Goal: Task Accomplishment & Management: Complete application form

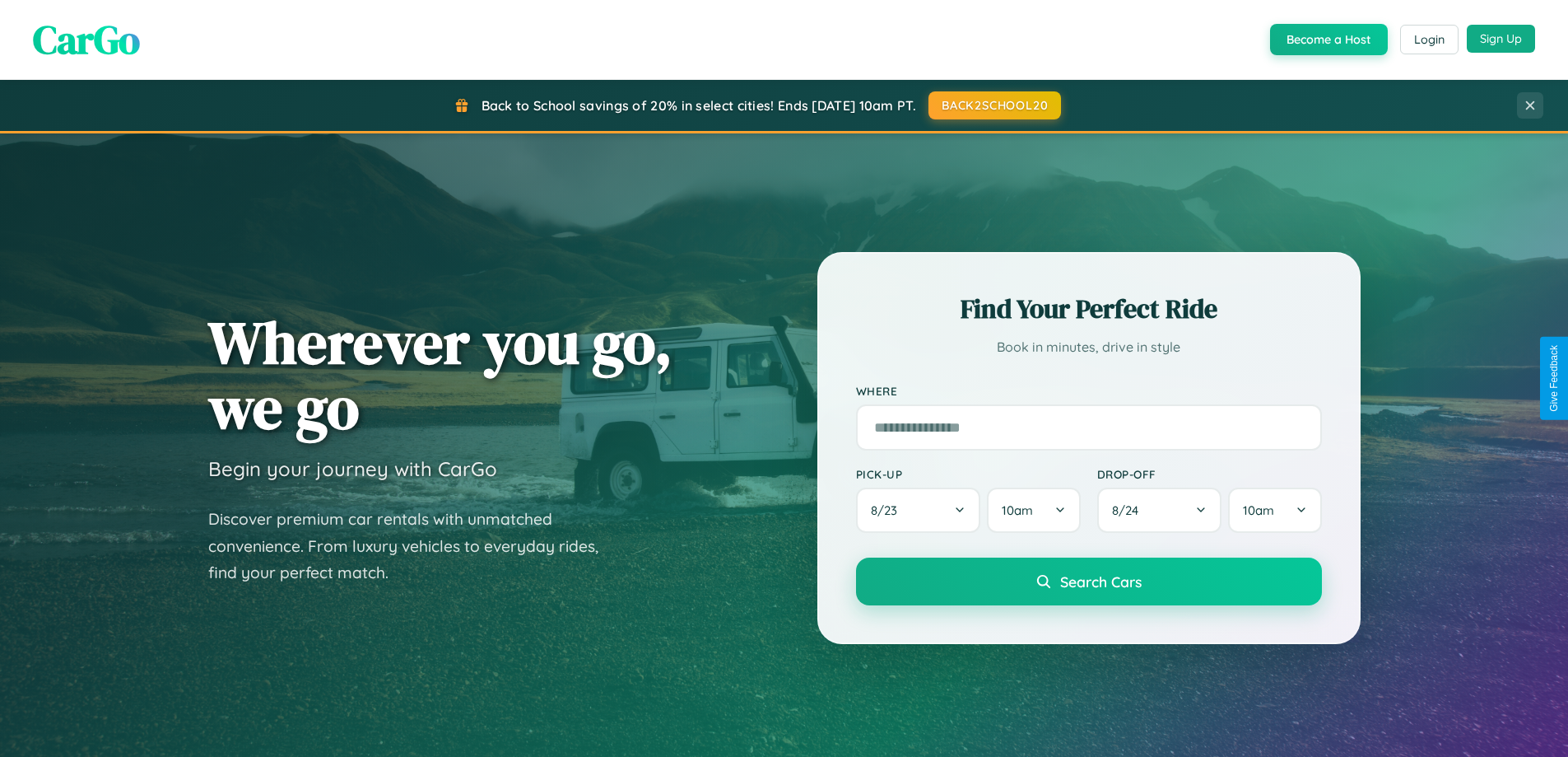
click at [1500, 38] on button "Sign Up" at bounding box center [1500, 38] width 69 height 28
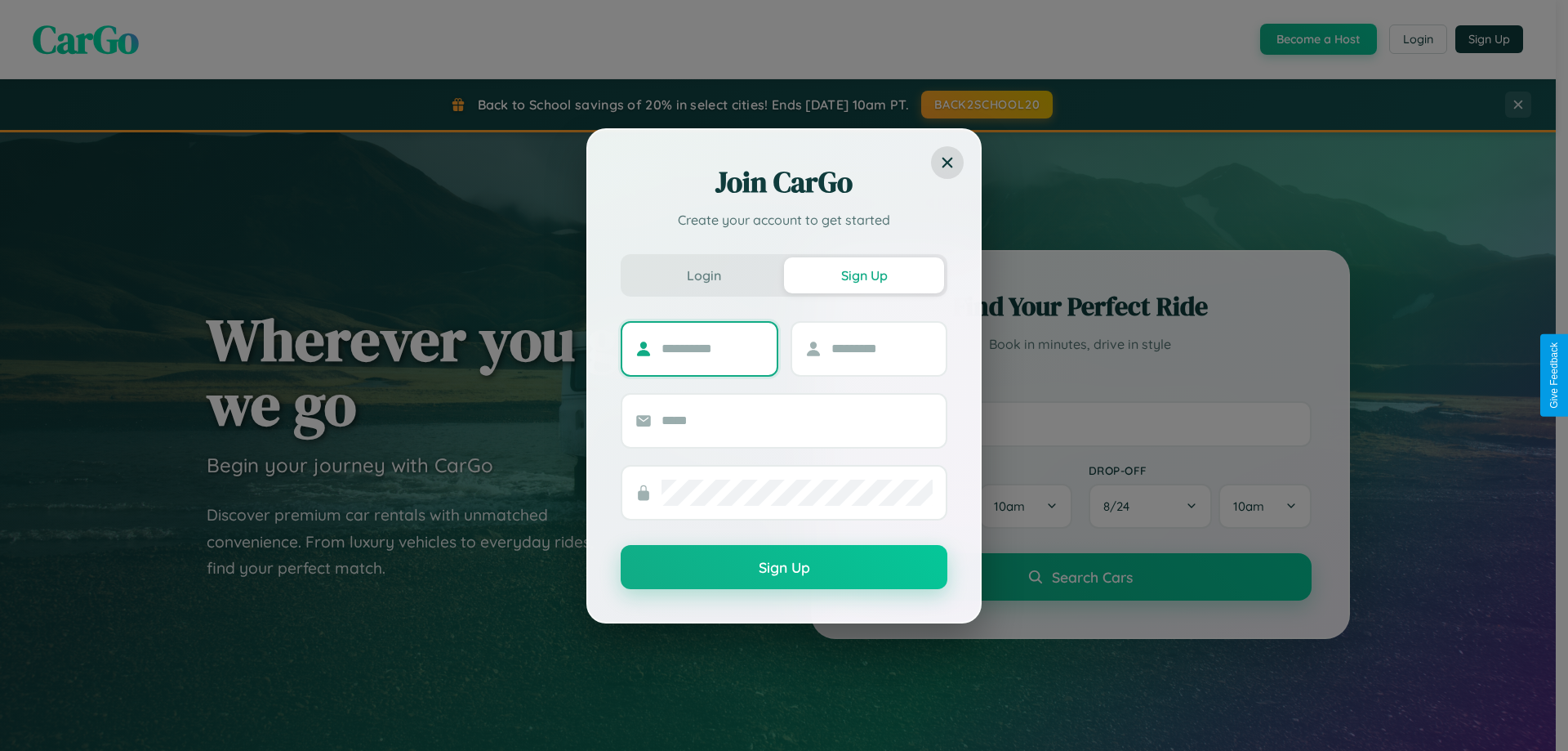
click at [712, 348] on input "text" at bounding box center [713, 349] width 102 height 26
type input "*********"
click at [882, 348] on input "text" at bounding box center [883, 349] width 102 height 26
type input "******"
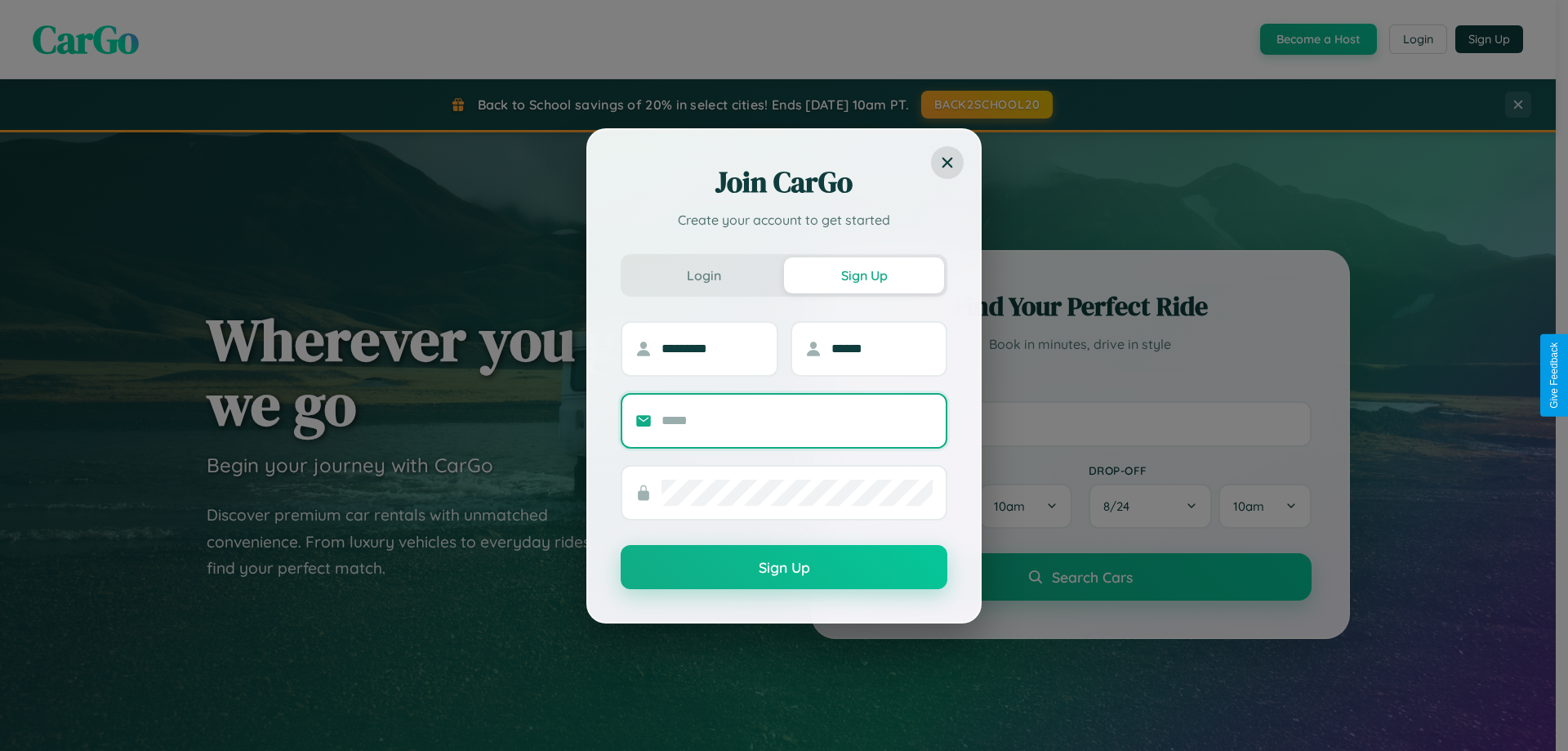
click at [797, 420] on input "text" at bounding box center [797, 420] width 271 height 26
type input "**********"
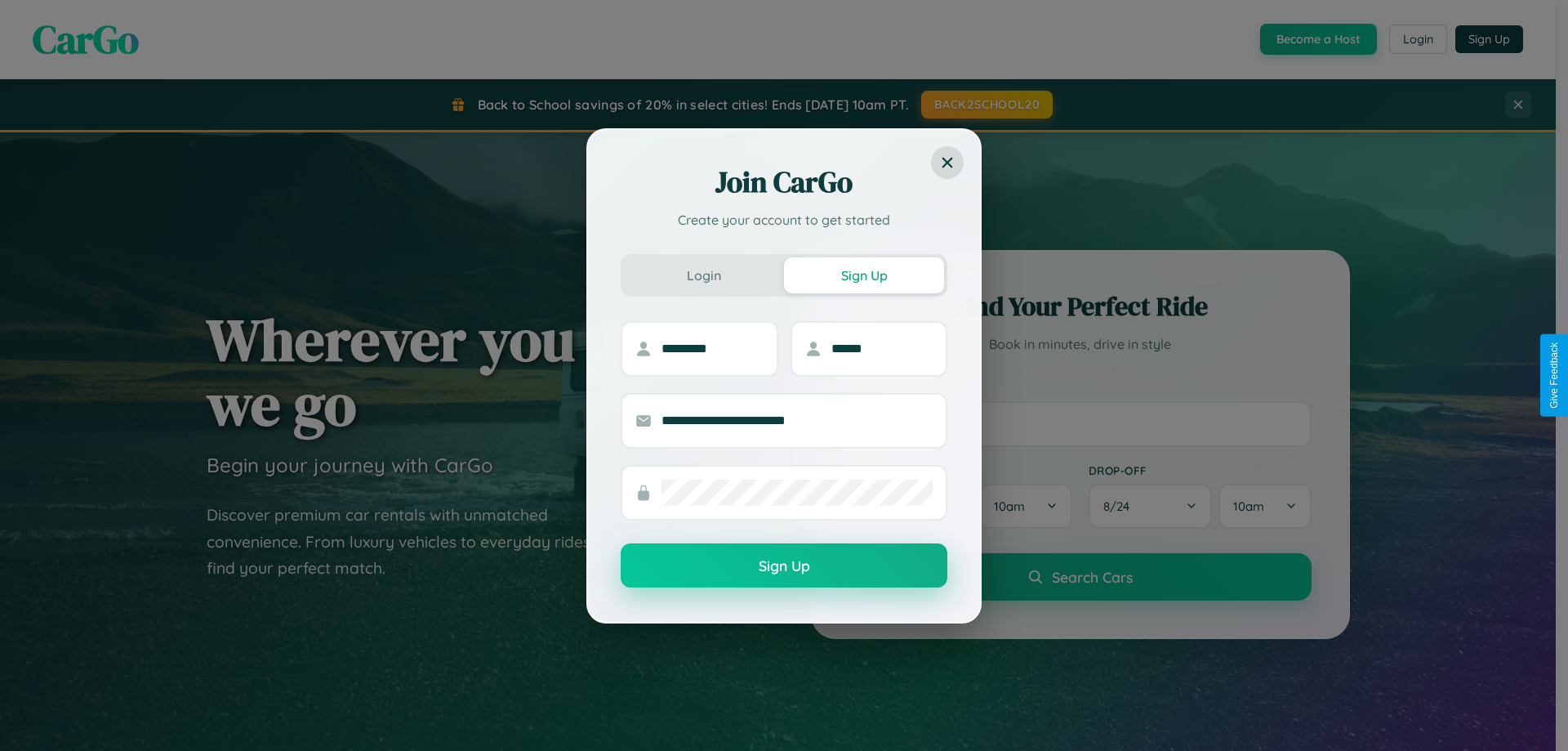
click at [784, 566] on button "Sign Up" at bounding box center [784, 565] width 327 height 44
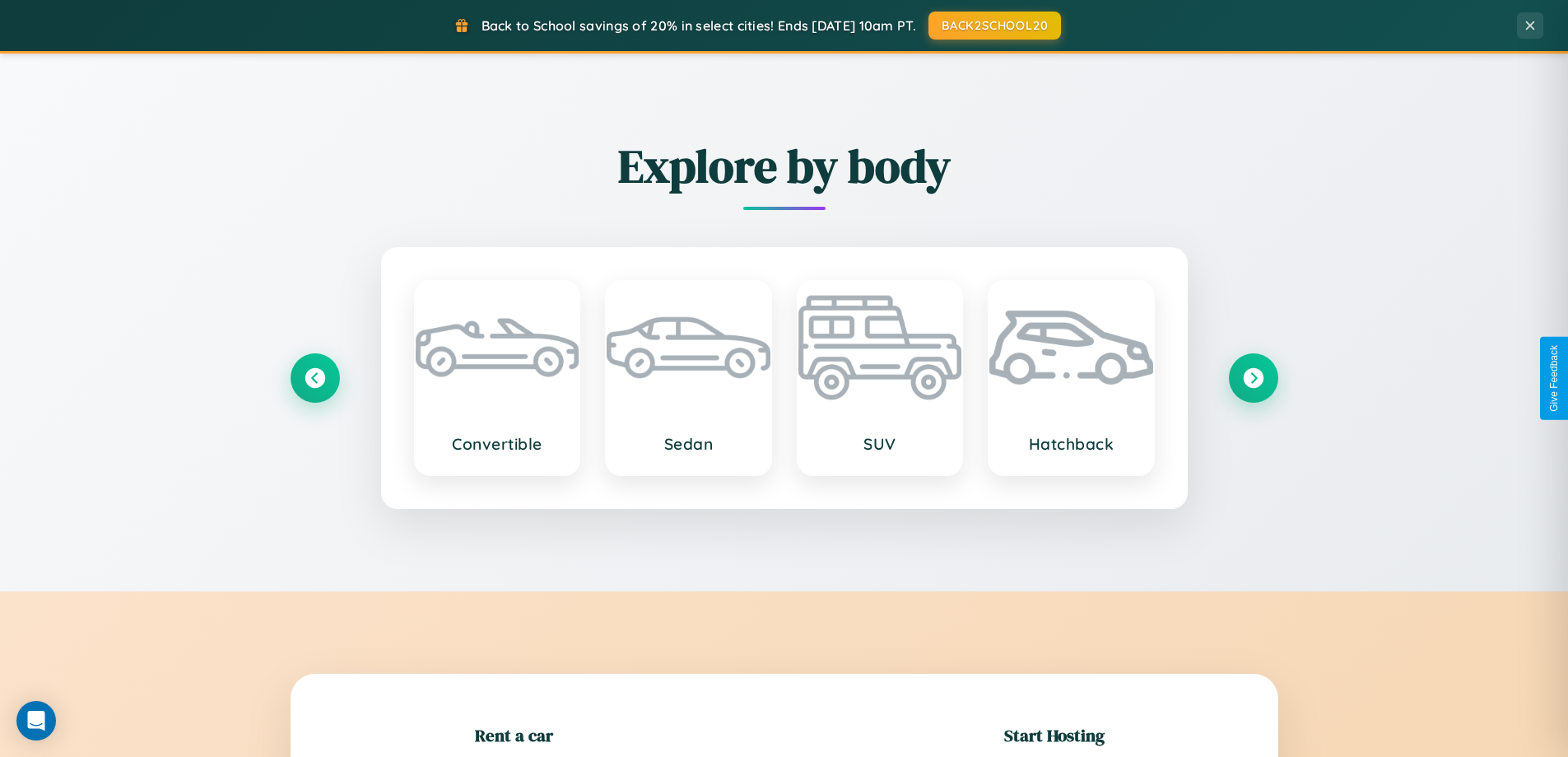
scroll to position [356, 0]
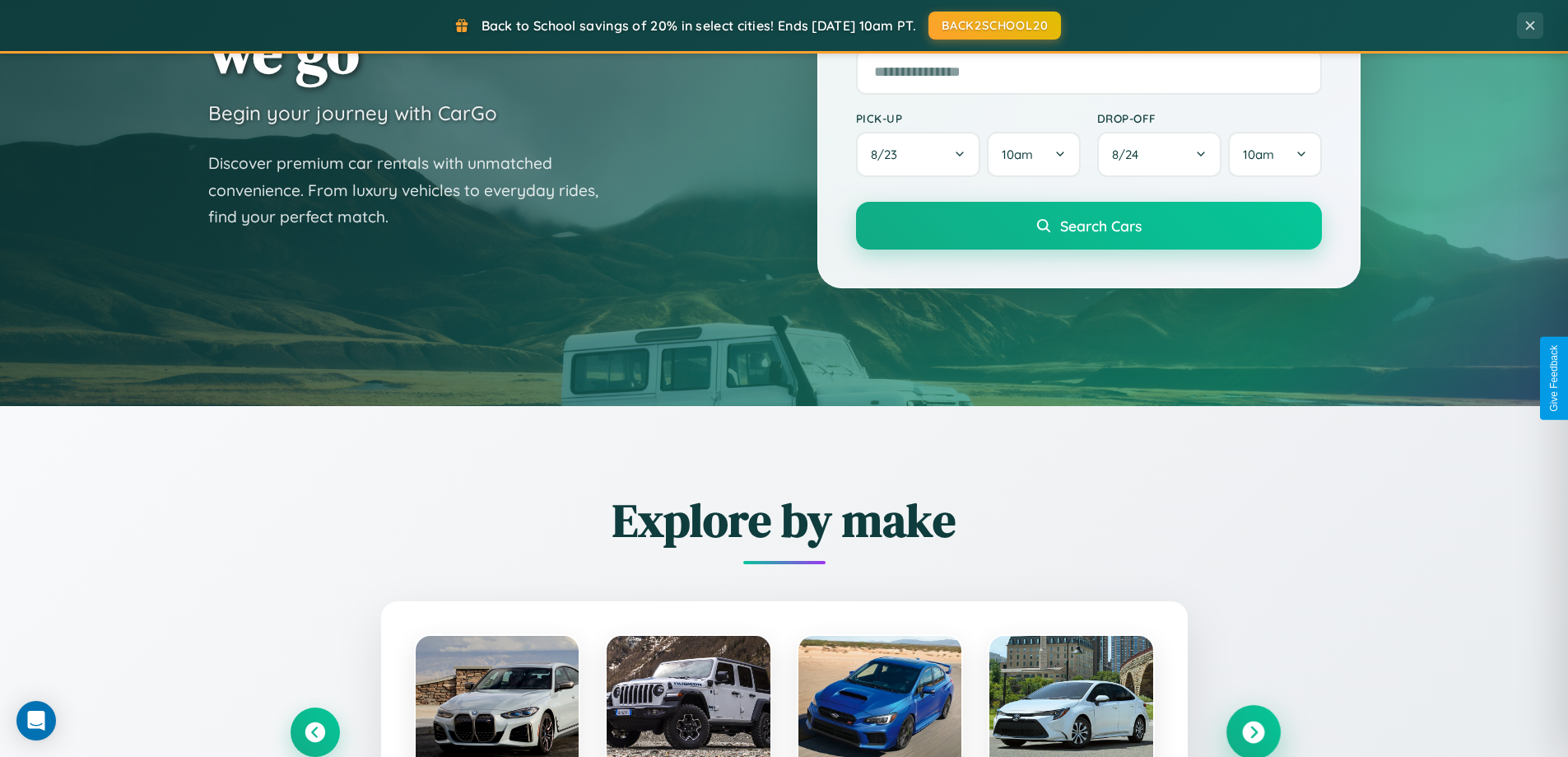
click at [1252, 732] on icon at bounding box center [1253, 732] width 22 height 22
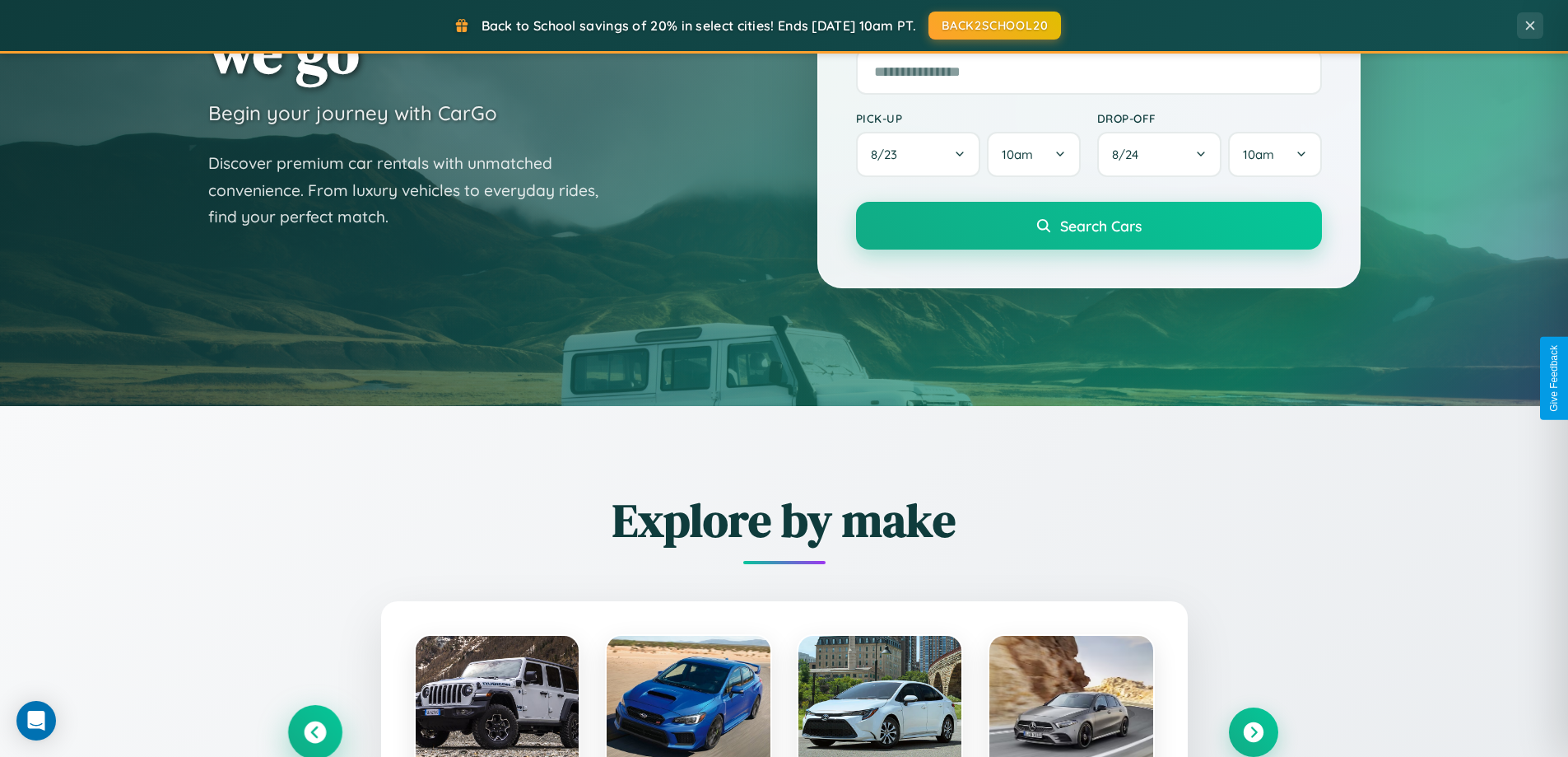
click at [315, 731] on icon at bounding box center [315, 732] width 22 height 22
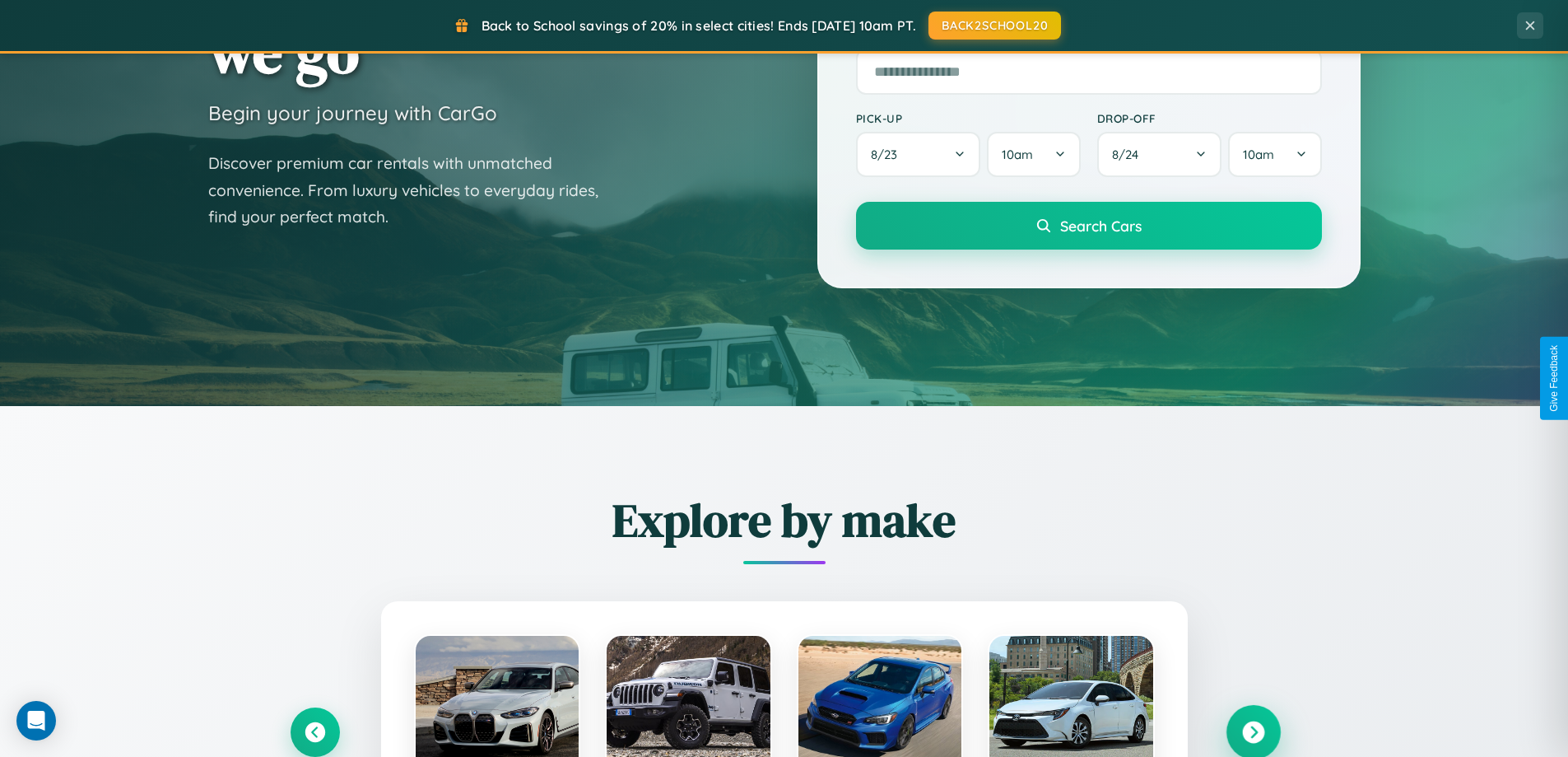
click at [1252, 731] on icon at bounding box center [1253, 732] width 22 height 22
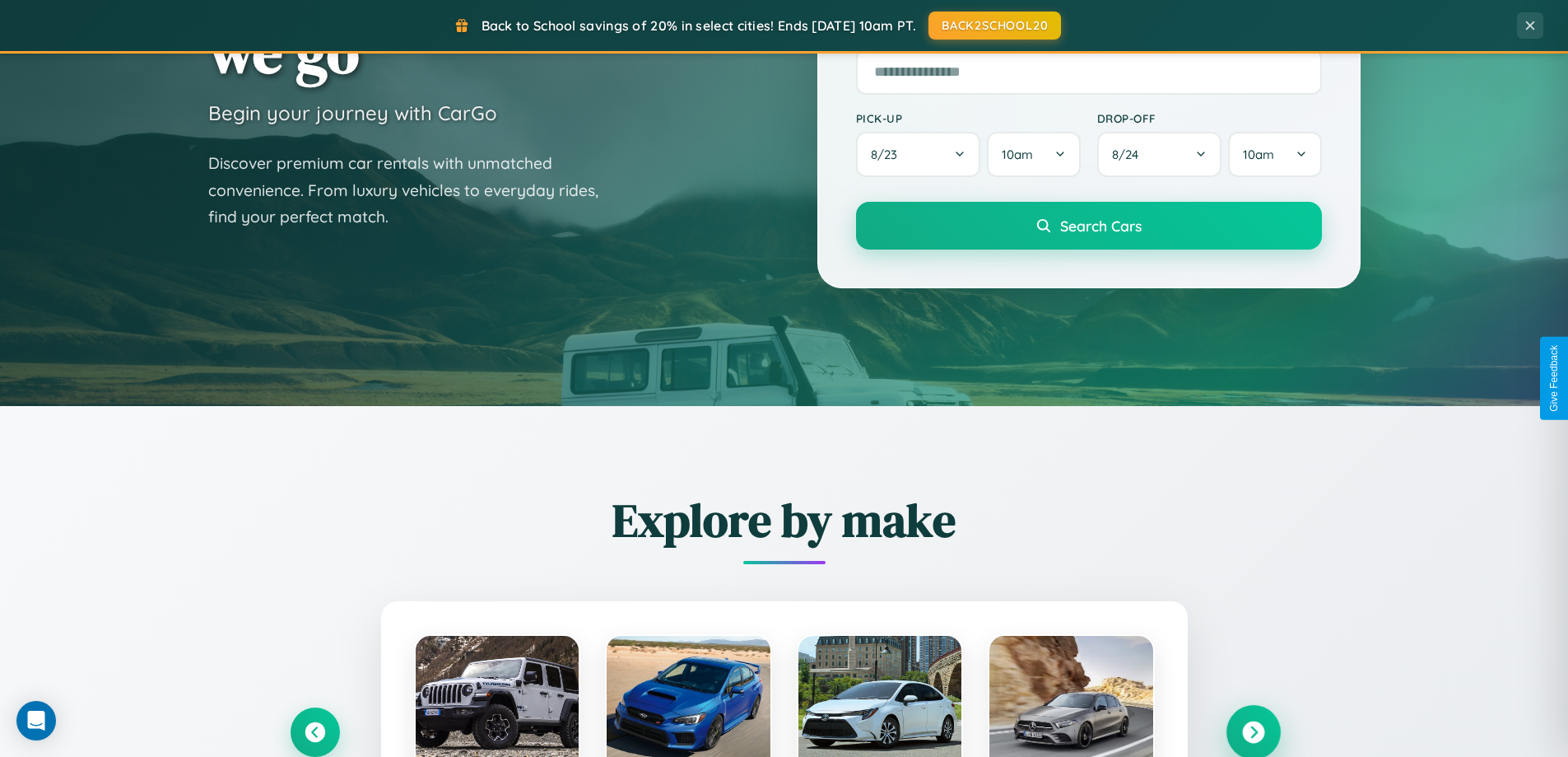
click at [1252, 730] on icon at bounding box center [1253, 732] width 22 height 22
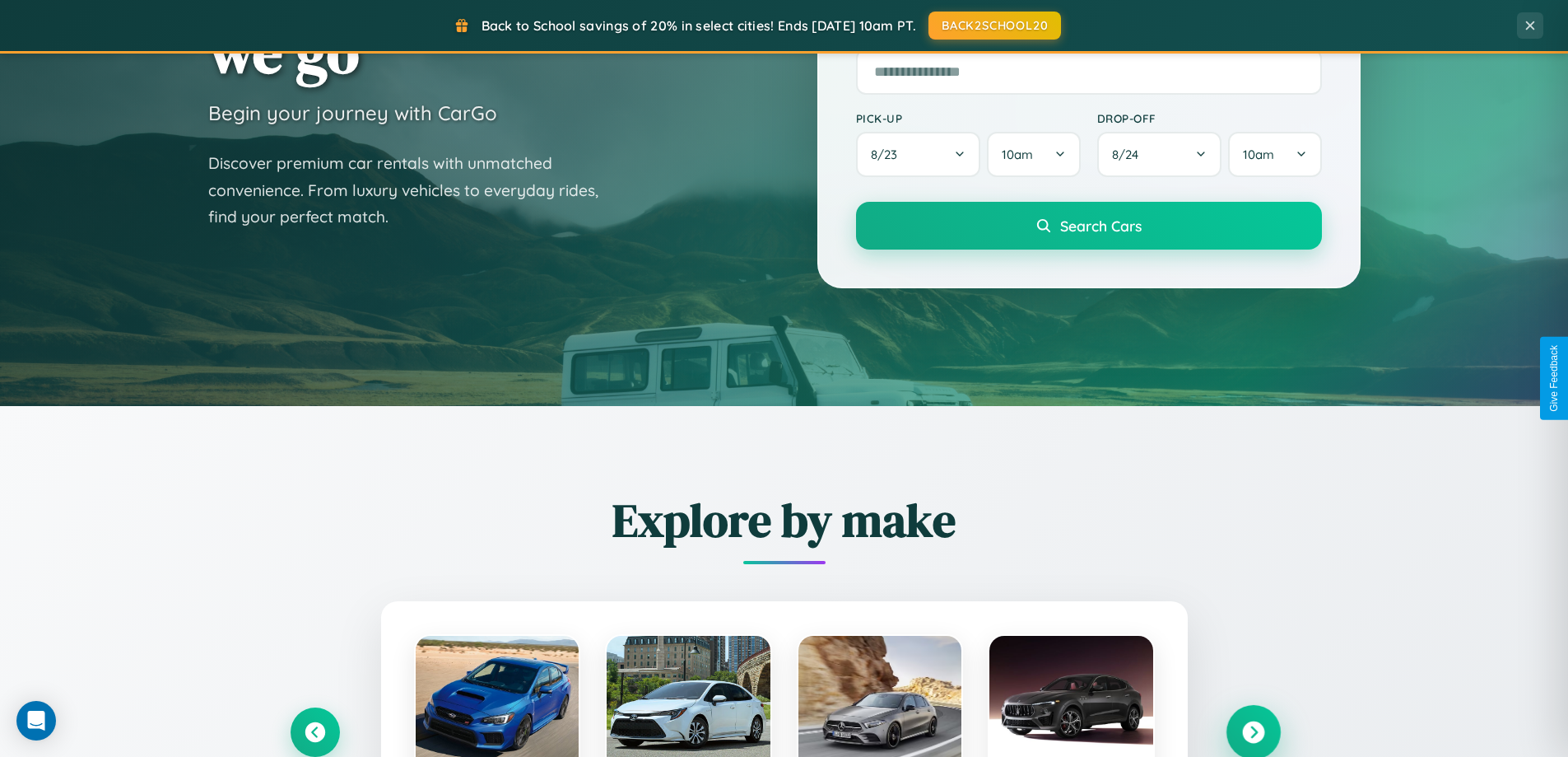
click at [1252, 730] on icon at bounding box center [1253, 732] width 22 height 22
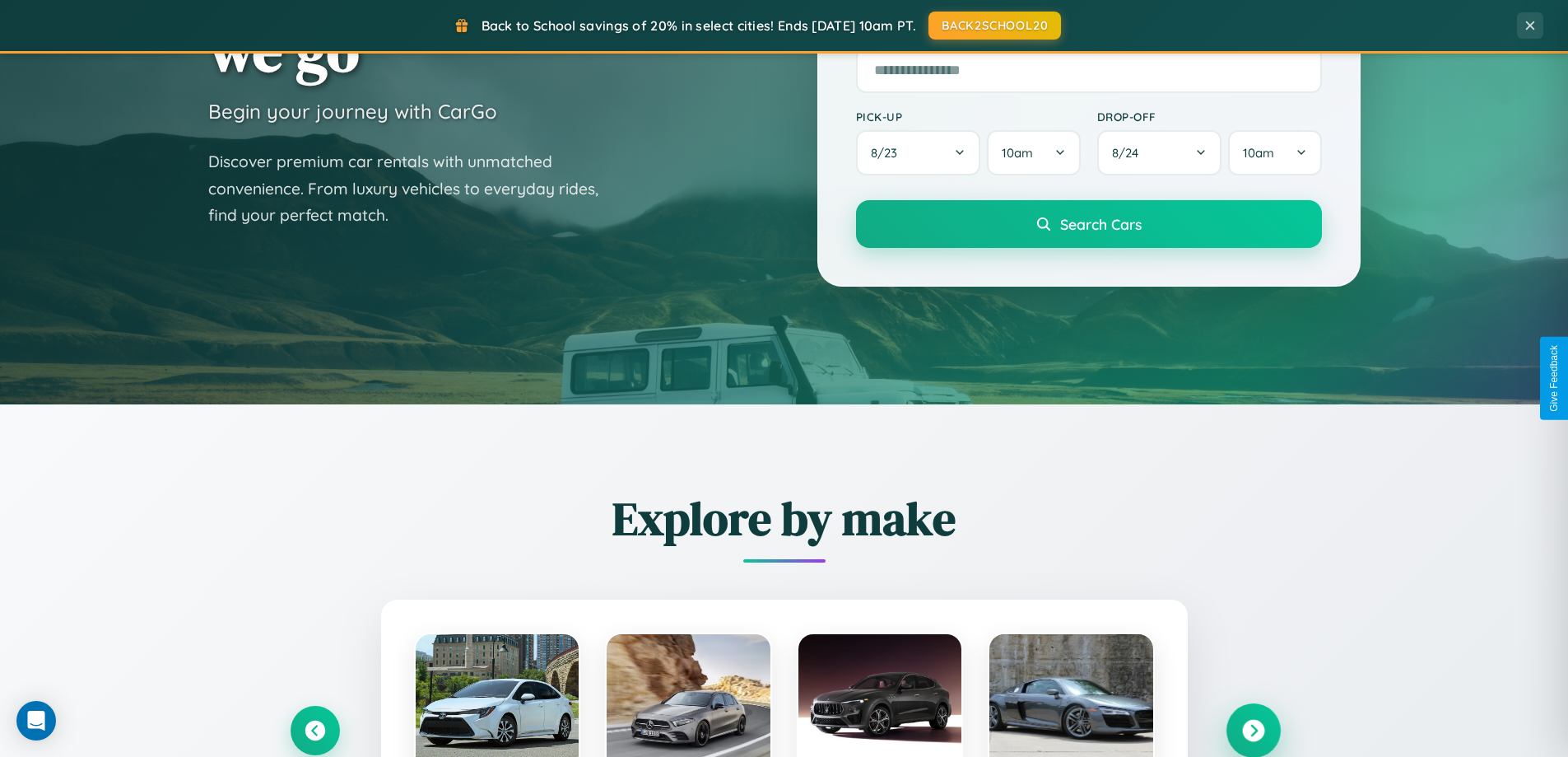
scroll to position [1133, 0]
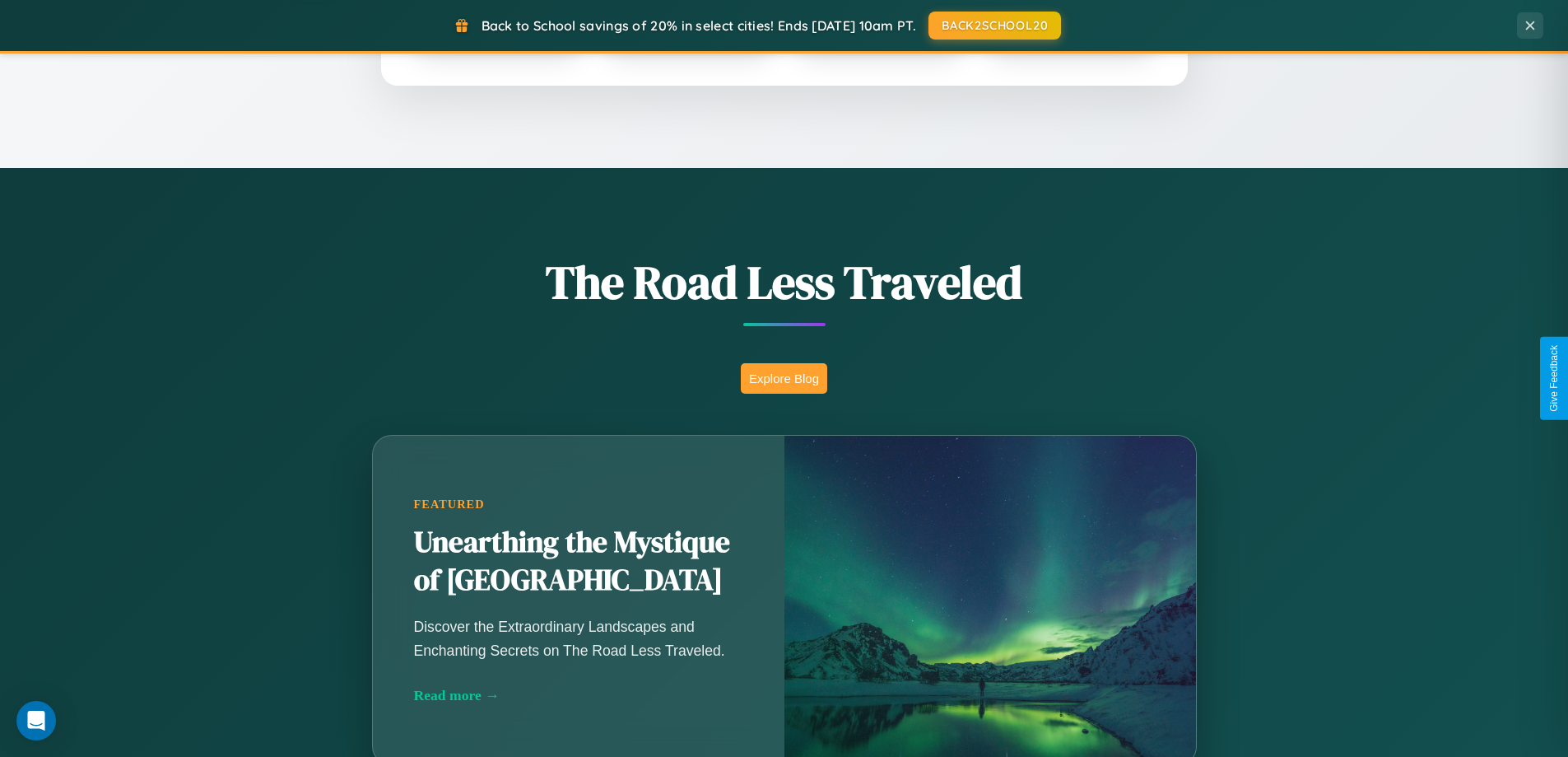
click at [783, 378] on button "Explore Blog" at bounding box center [784, 378] width 86 height 30
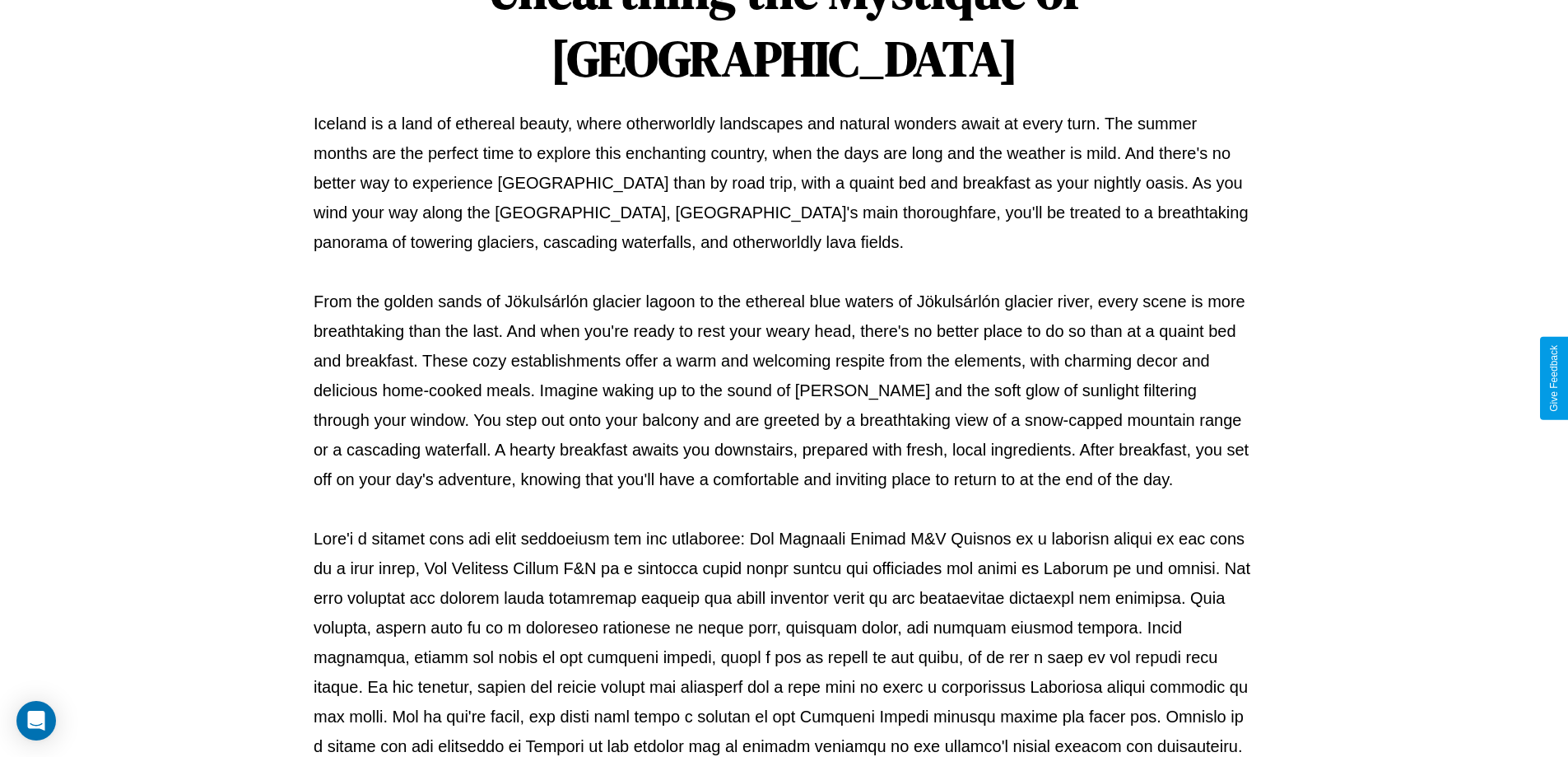
scroll to position [533, 0]
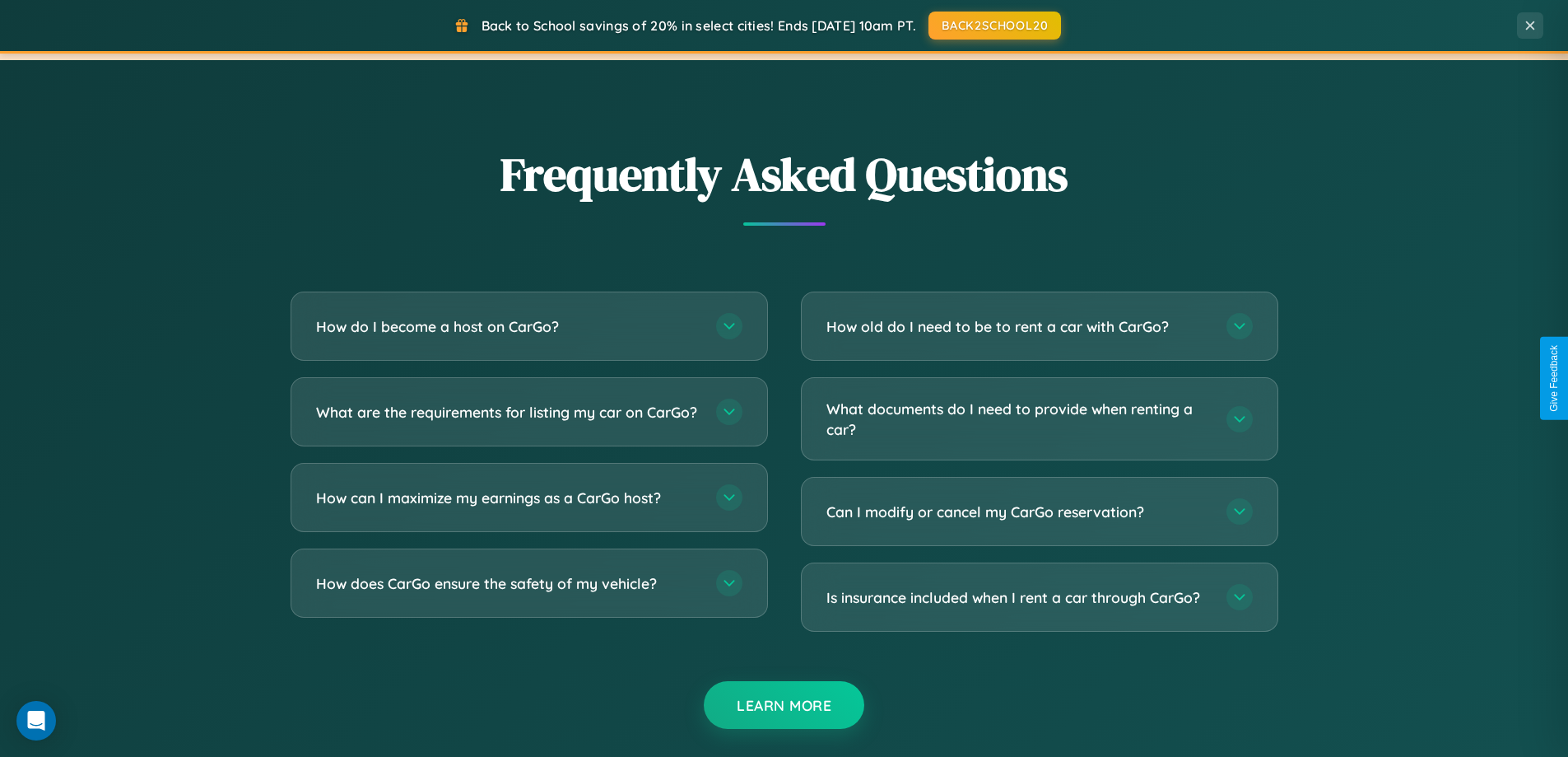
scroll to position [3169, 0]
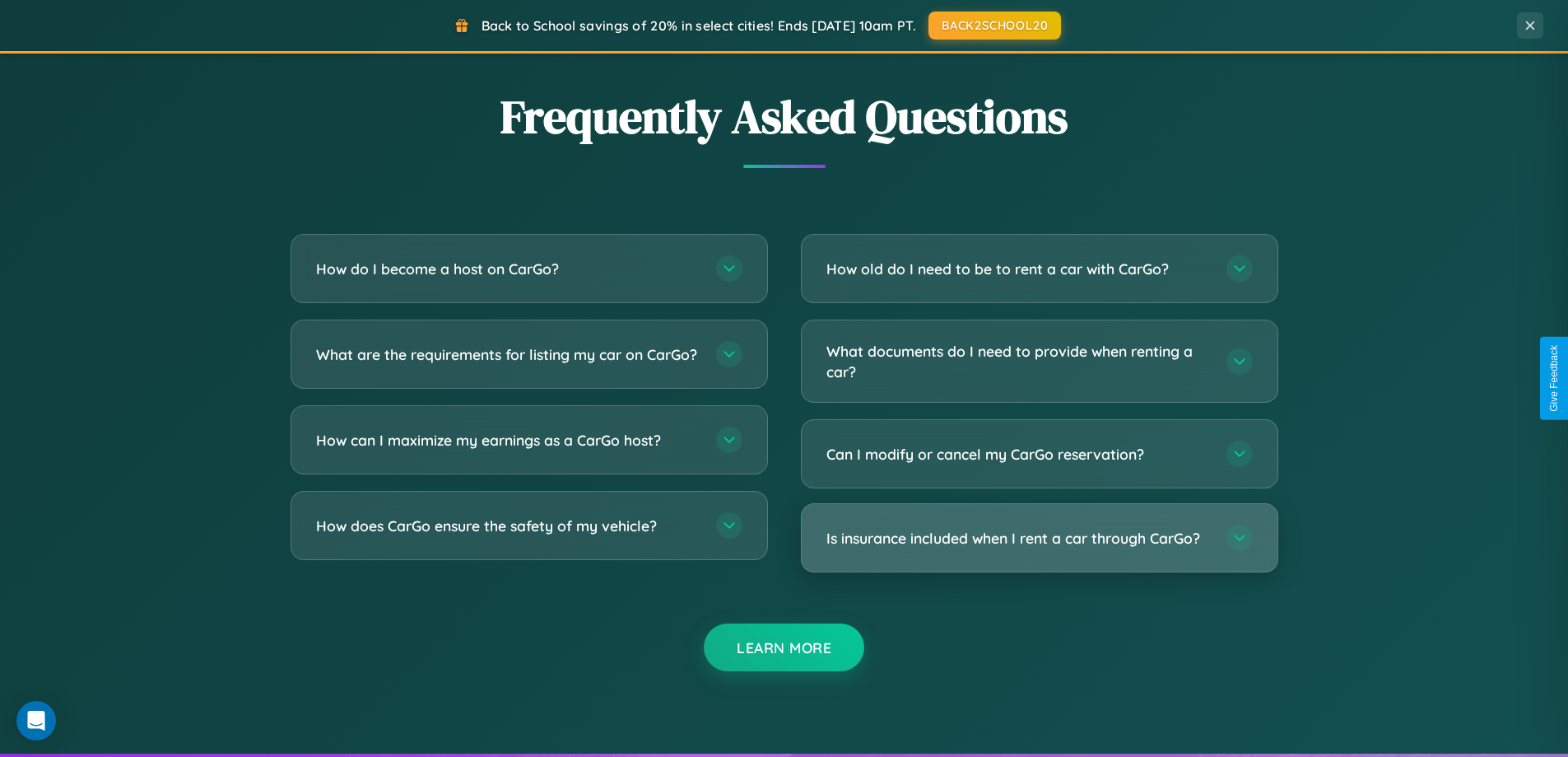
click at [1038, 539] on h3 "Is insurance included when I rent a car through CarGo?" at bounding box center [1017, 538] width 383 height 20
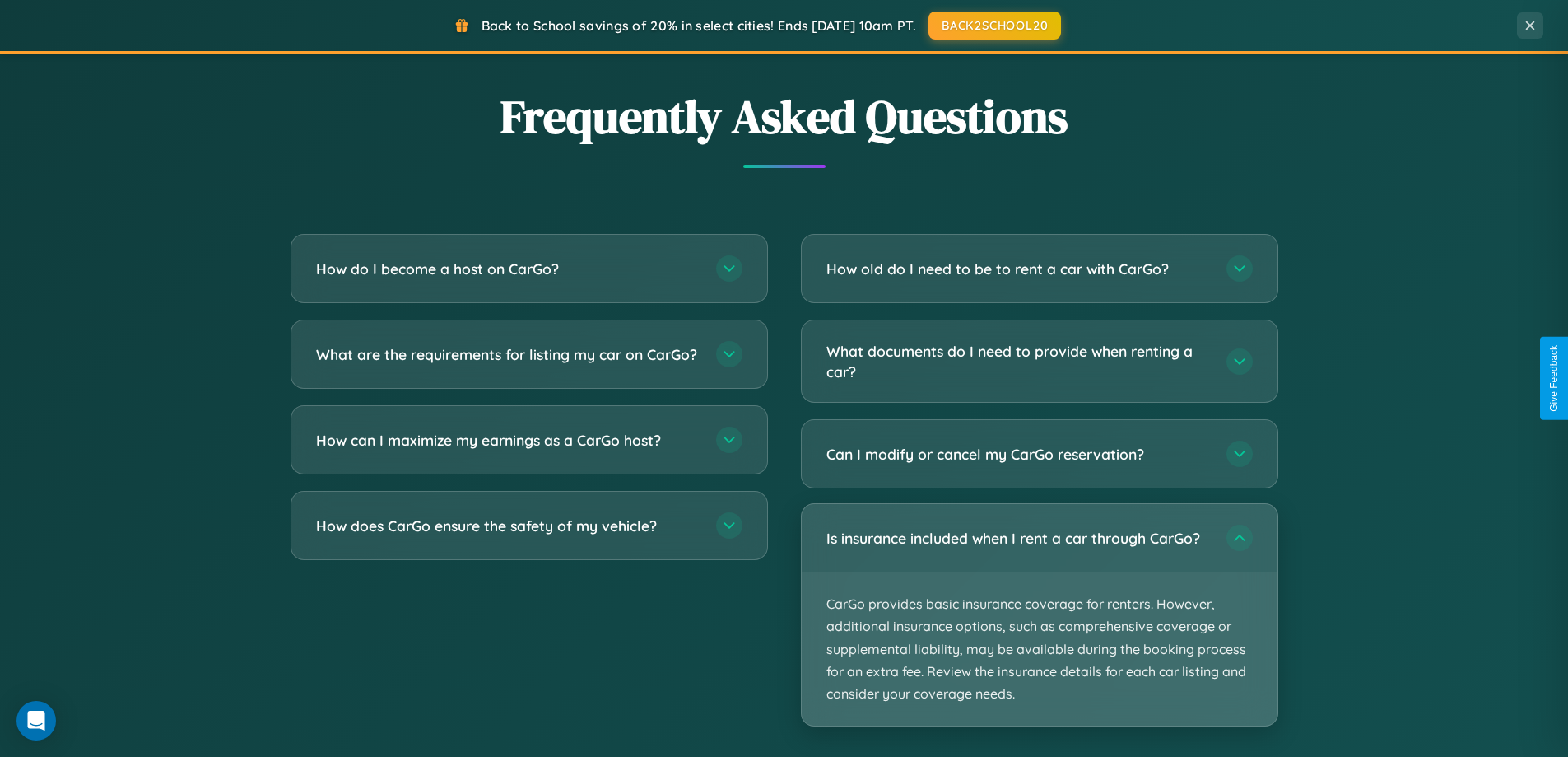
click at [1038, 614] on p "CarGo provides basic insurance coverage for renters. However, additional insura…" at bounding box center [1039, 648] width 476 height 153
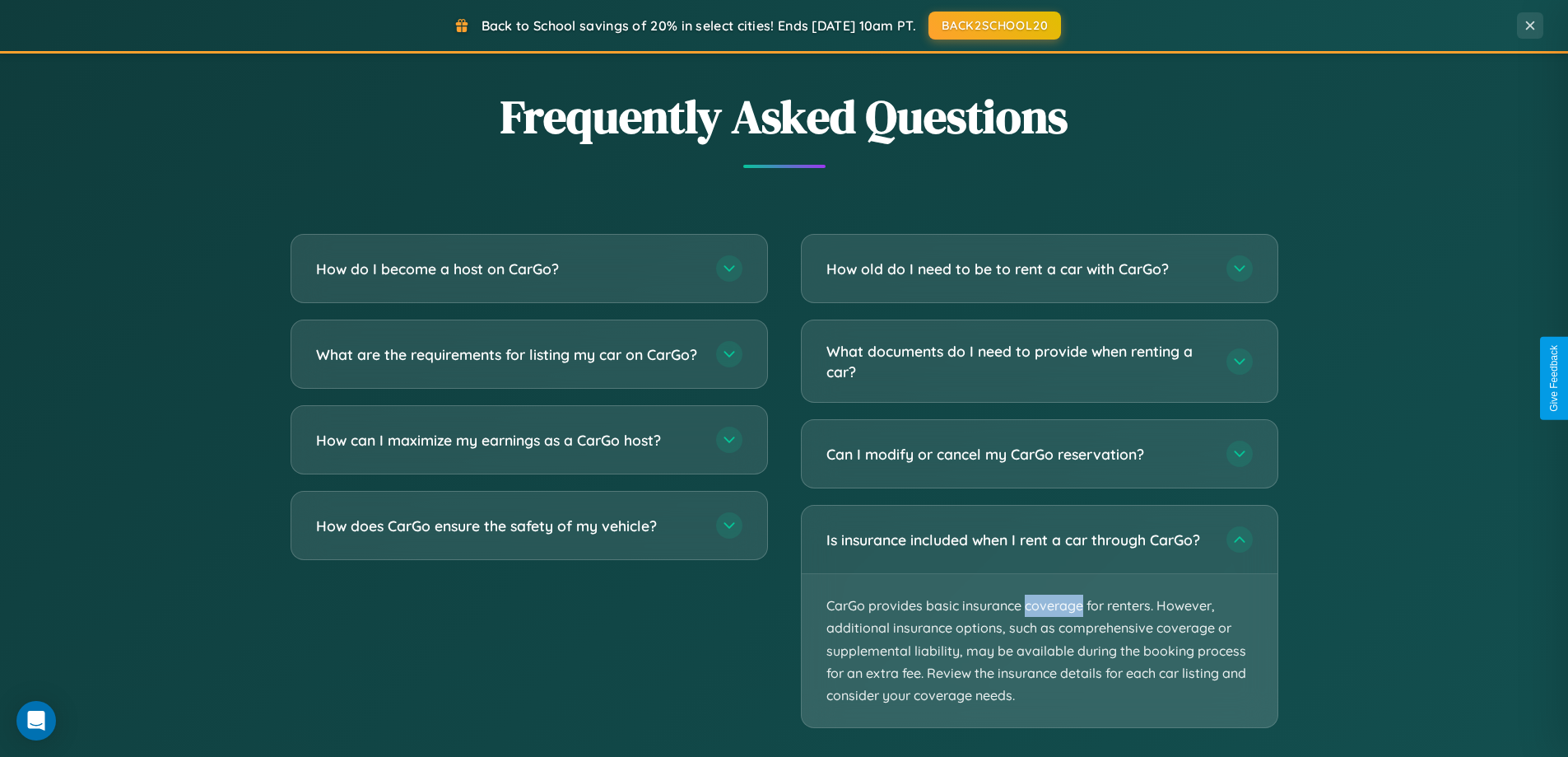
scroll to position [0, 0]
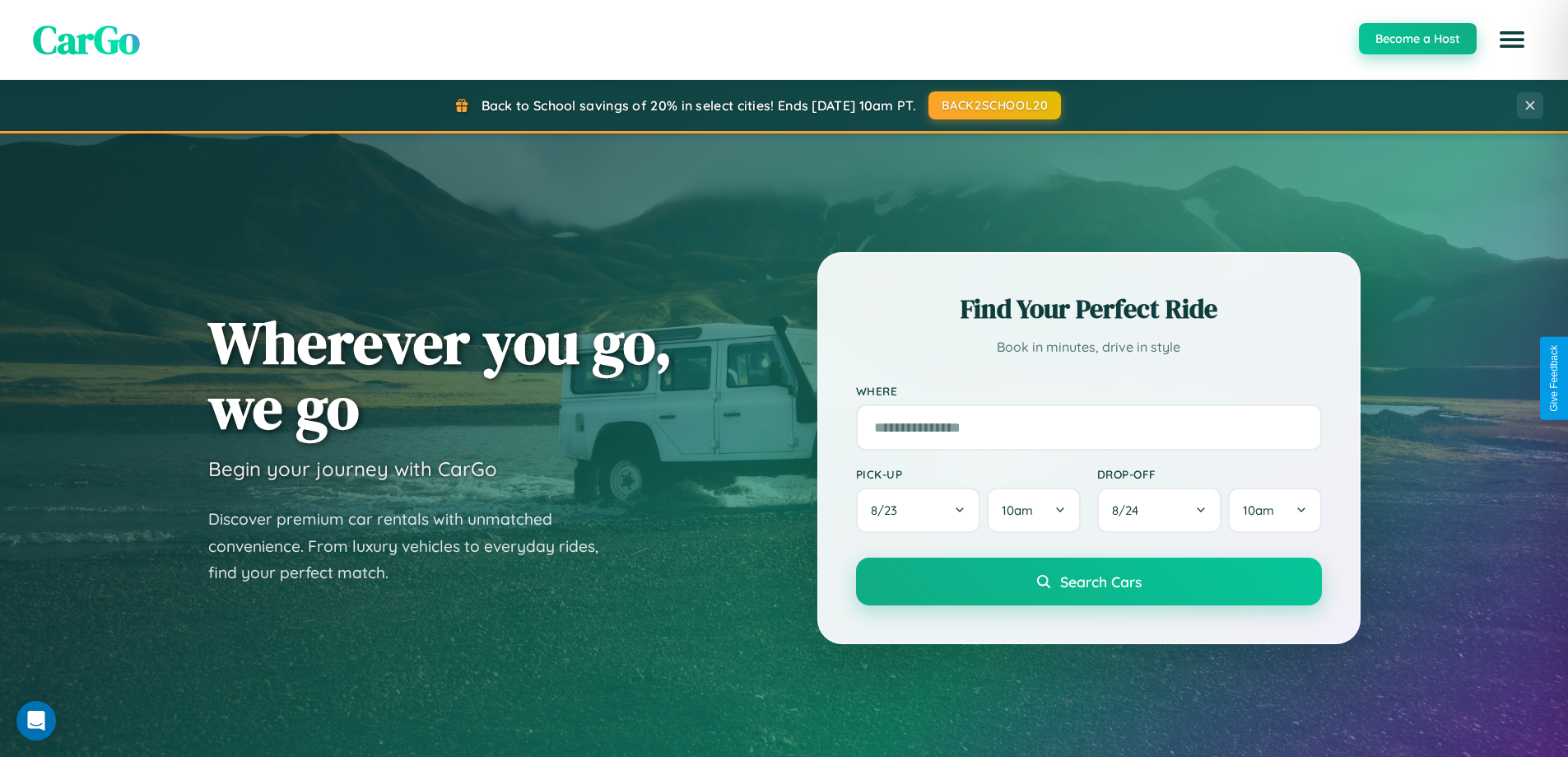
click at [1416, 38] on button "Become a Host" at bounding box center [1417, 38] width 118 height 31
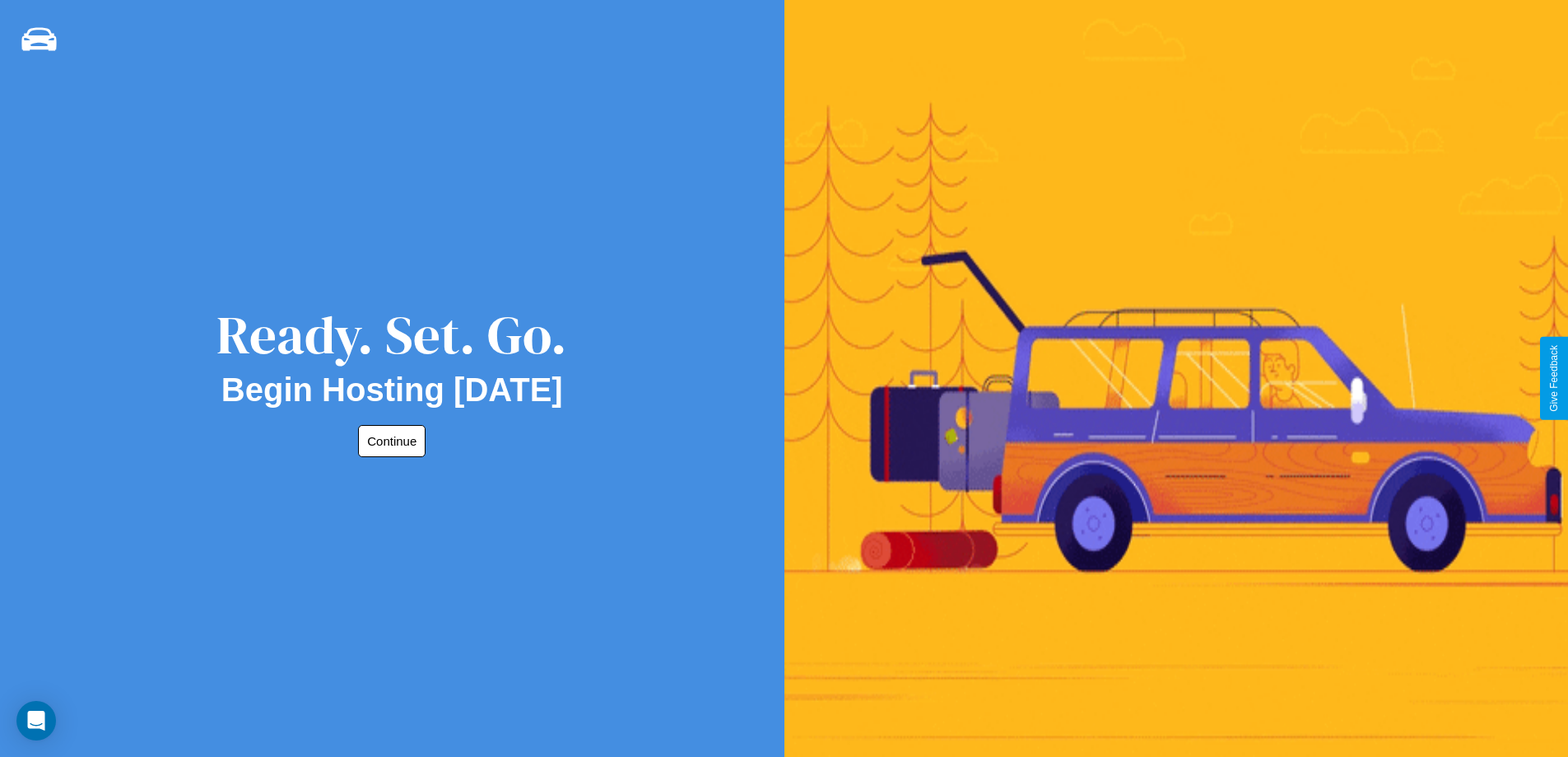
click at [389, 440] on button "Continue" at bounding box center [392, 440] width 68 height 32
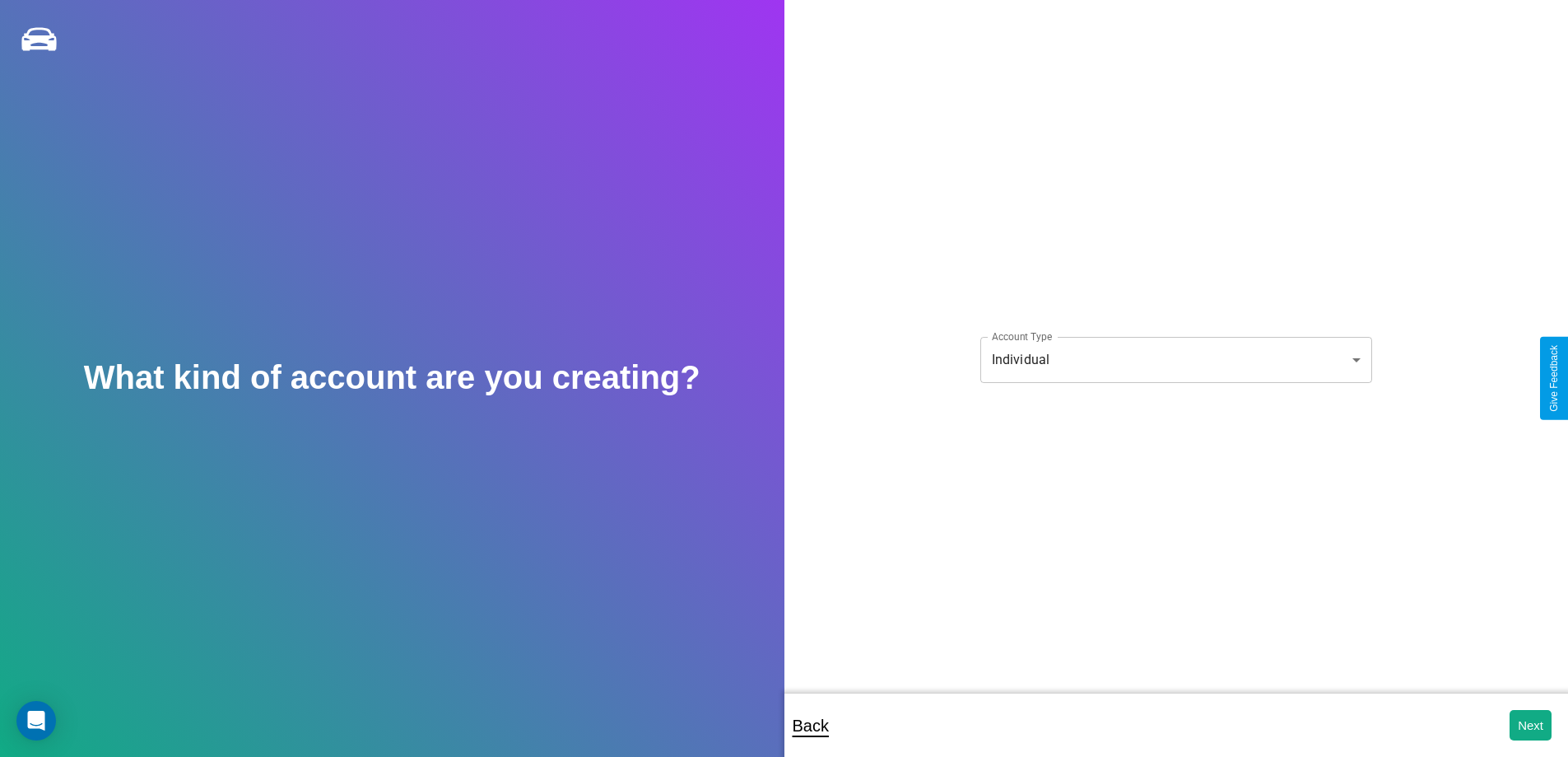
click at [1176, 359] on body "**********" at bounding box center [784, 389] width 1568 height 779
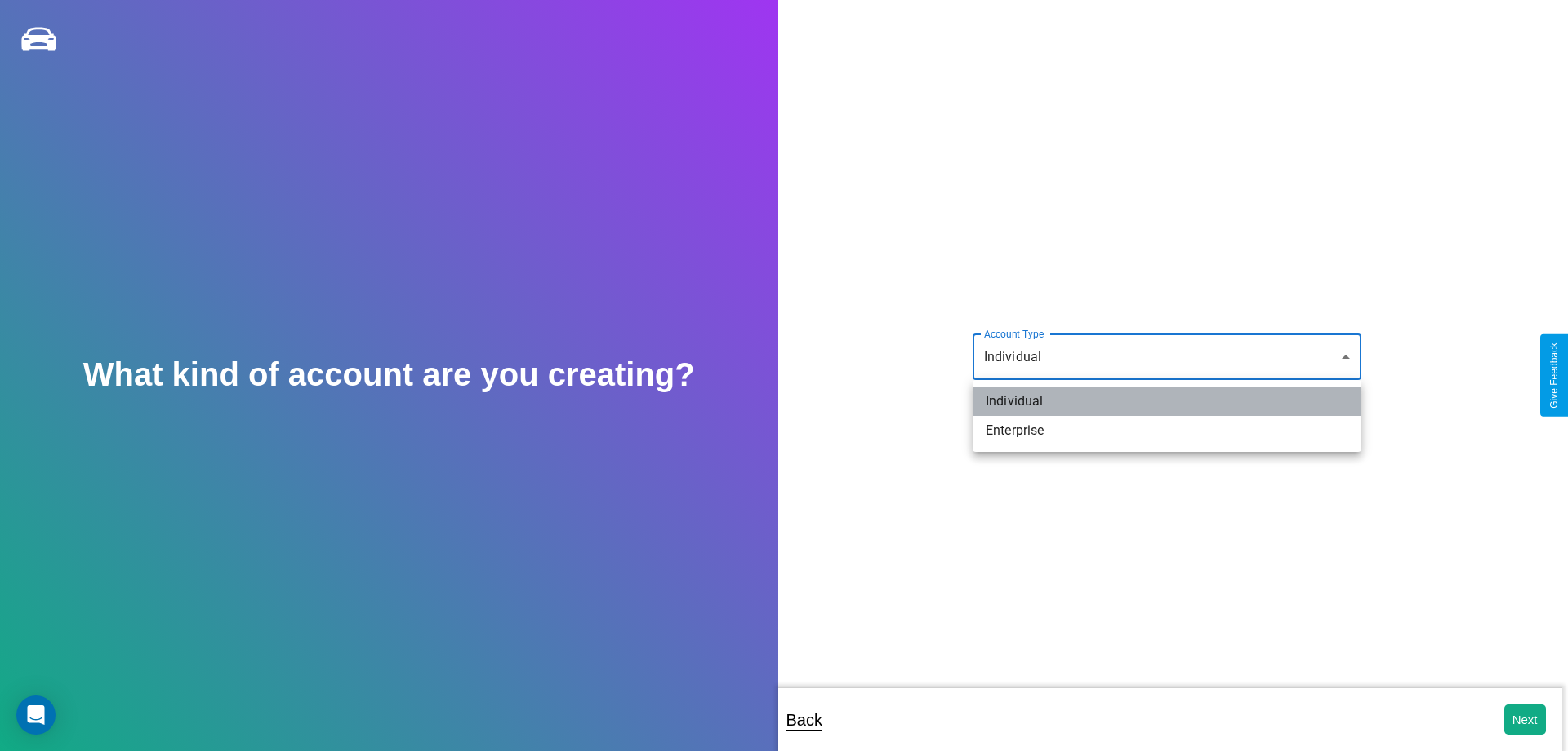
click at [1168, 401] on li "Individual" at bounding box center [1167, 401] width 389 height 29
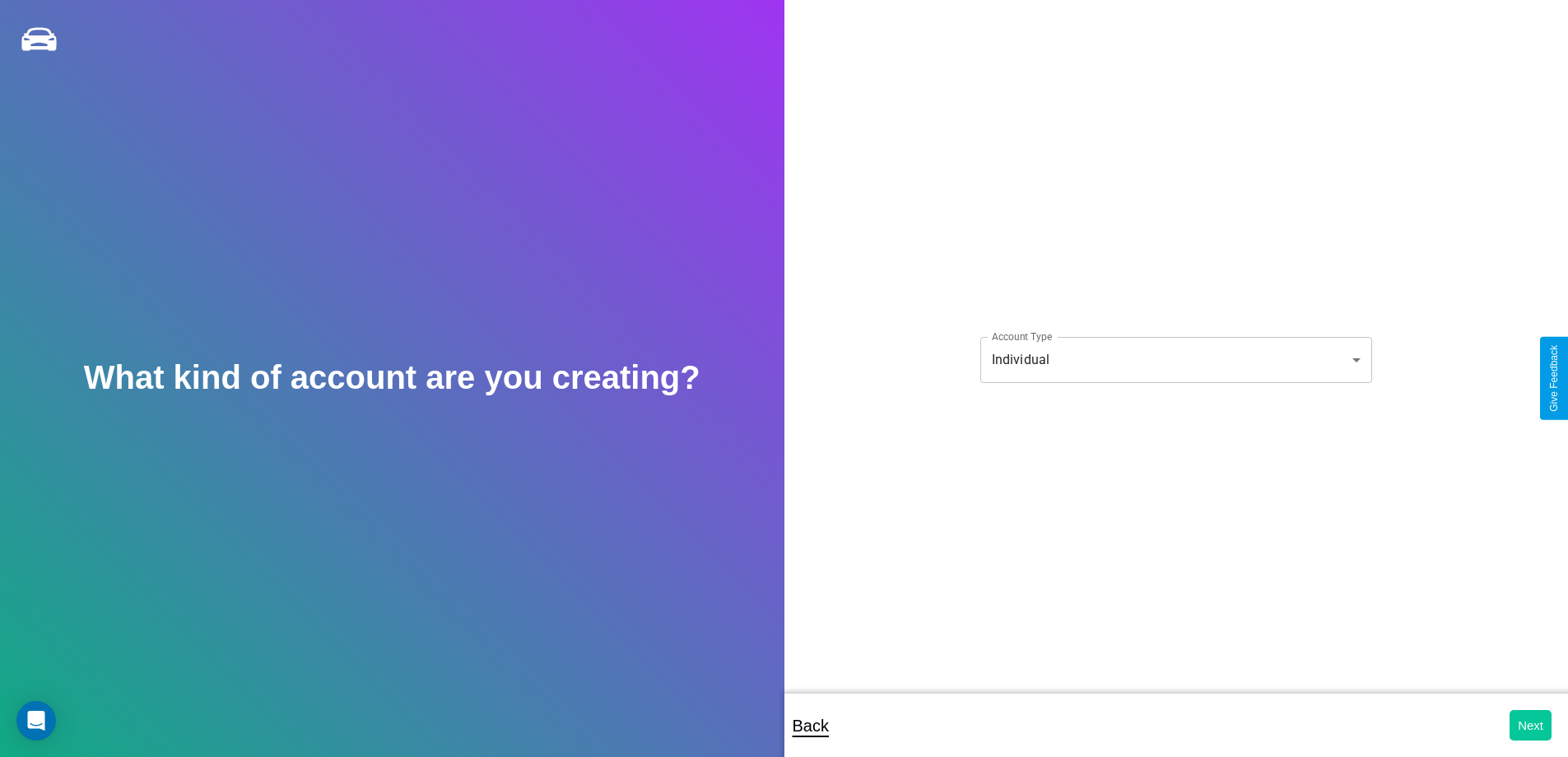
click at [1530, 725] on button "Next" at bounding box center [1530, 724] width 42 height 30
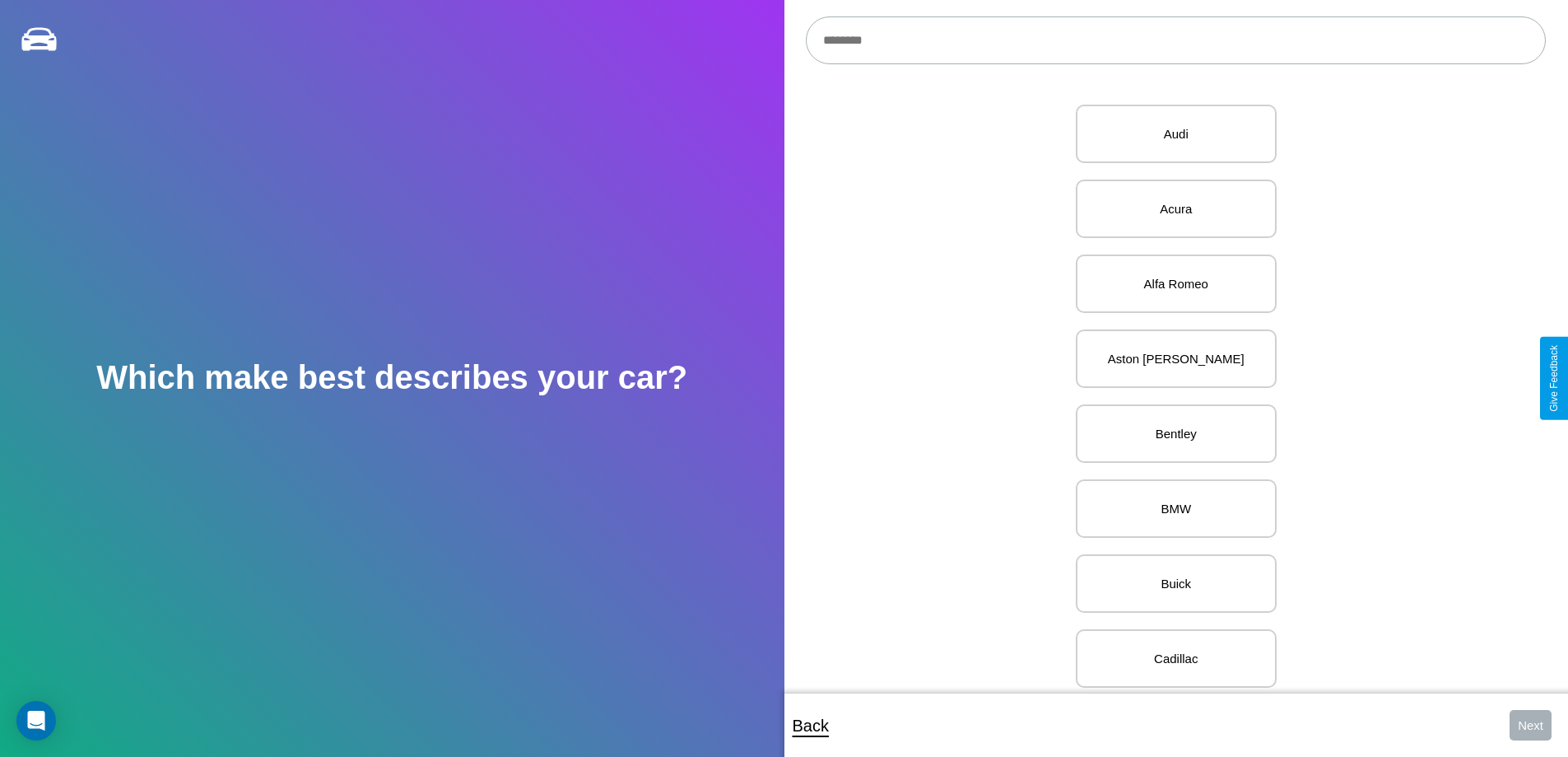
click at [1176, 40] on input "text" at bounding box center [1176, 40] width 740 height 48
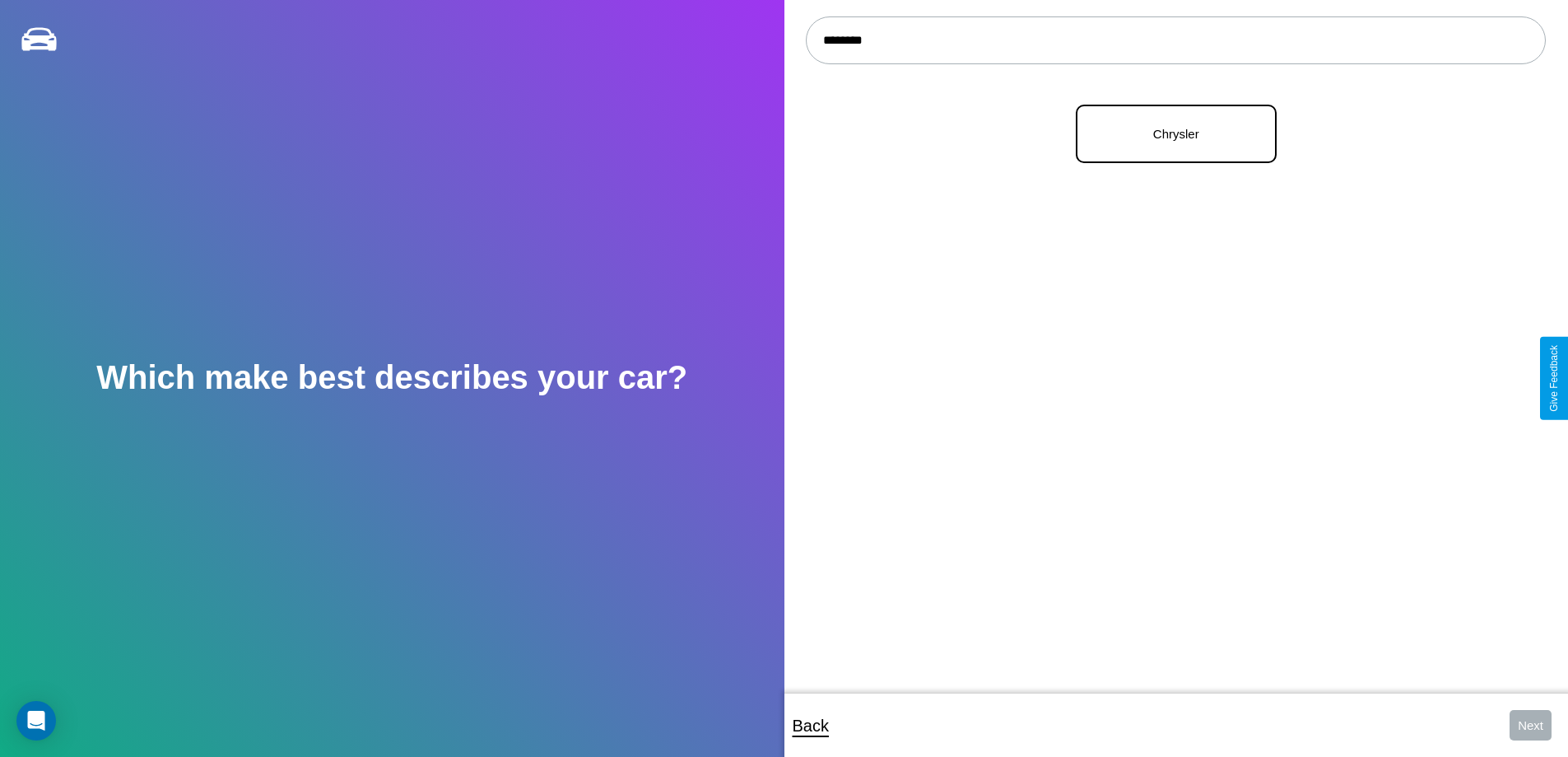
type input "********"
click at [1169, 135] on p "Chrysler" at bounding box center [1176, 134] width 165 height 22
click at [1530, 725] on button "Next" at bounding box center [1530, 724] width 42 height 30
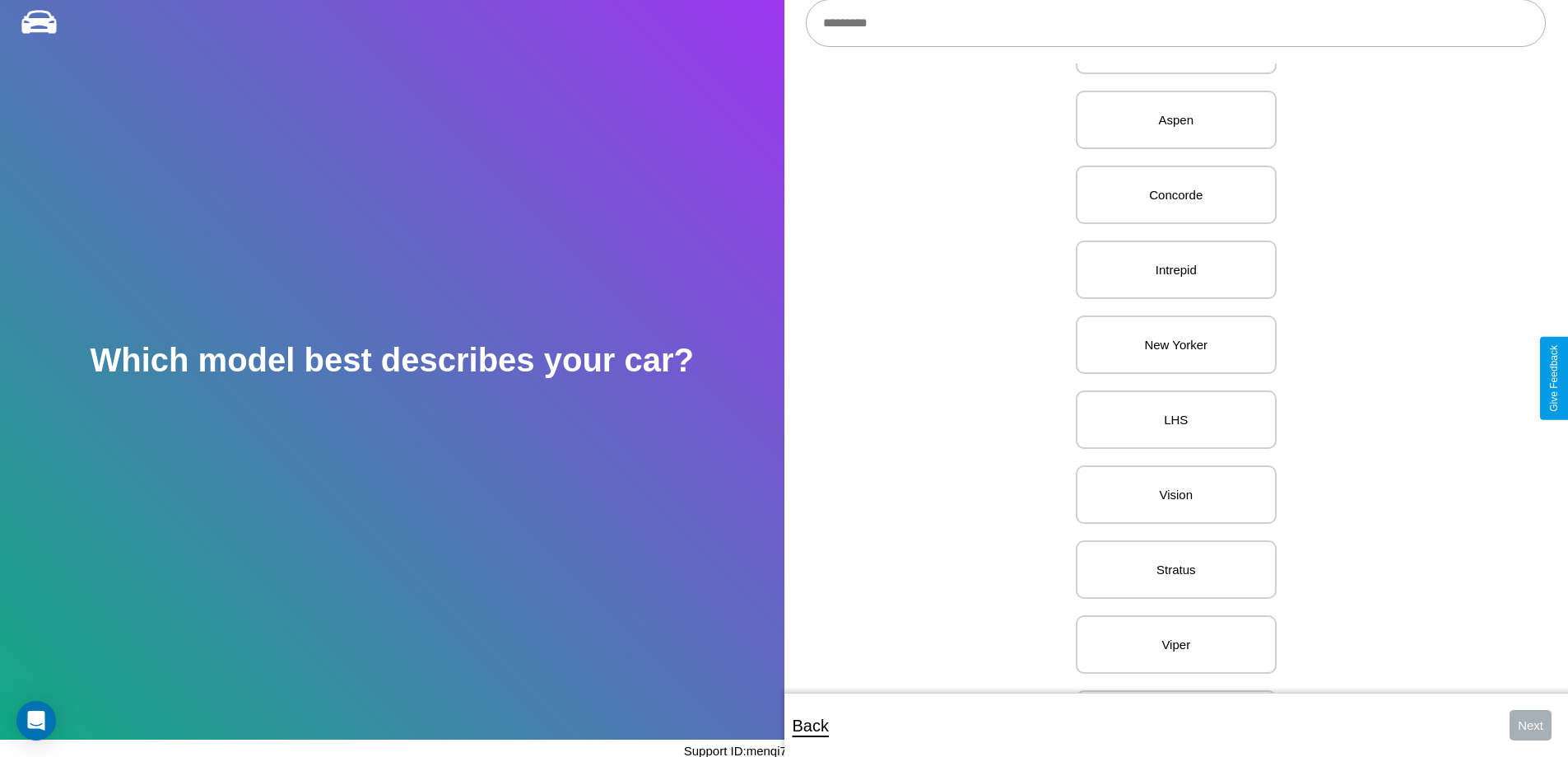
scroll to position [1463, 0]
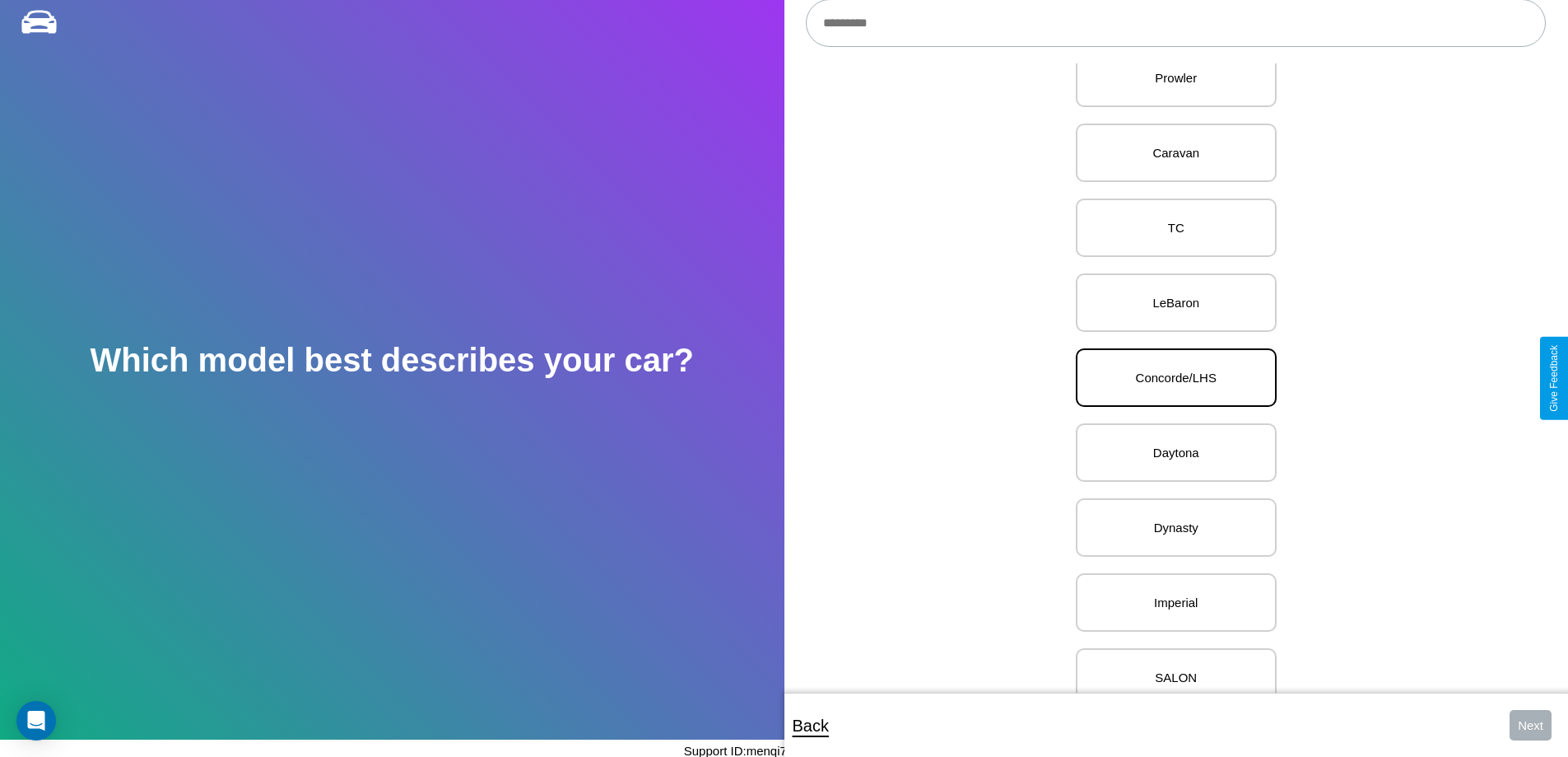
click at [1169, 378] on p "Concorde/LHS" at bounding box center [1176, 377] width 165 height 22
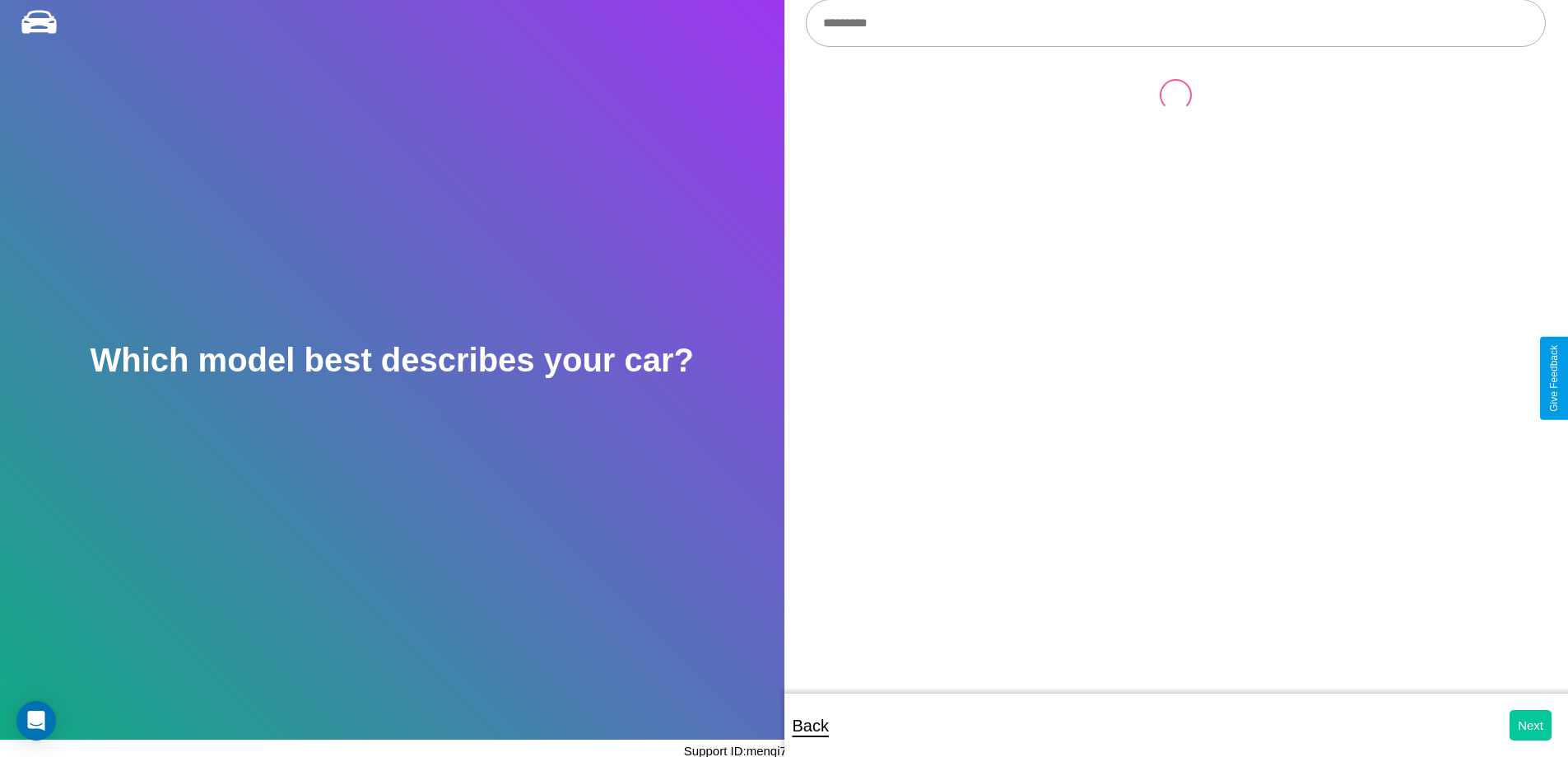
scroll to position [0, 0]
click at [1530, 725] on button "Next" at bounding box center [1530, 724] width 42 height 30
